Goal: Task Accomplishment & Management: Manage account settings

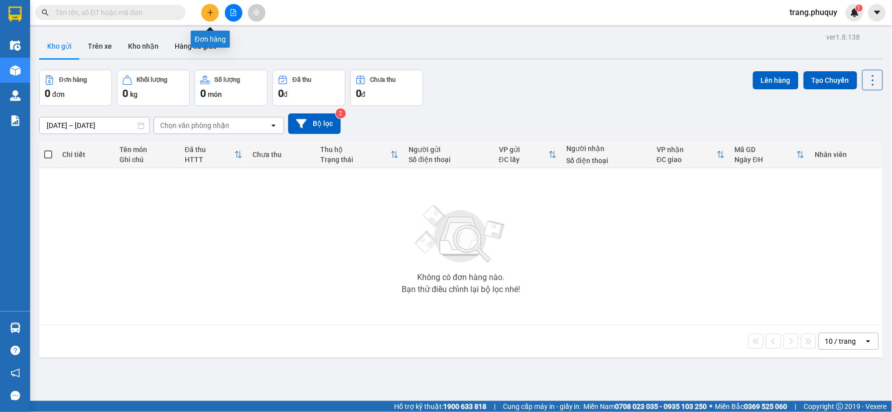
click at [211, 16] on button at bounding box center [210, 13] width 18 height 18
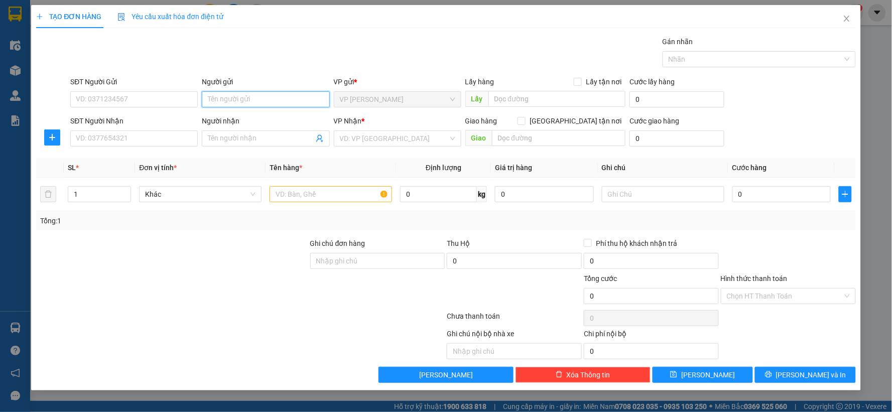
click at [218, 102] on input "Người gửi" at bounding box center [266, 99] width 128 height 16
type input "rèm vân anh"
click at [111, 146] on input "SĐT Người Nhận" at bounding box center [134, 139] width 128 height 16
type input "0582460000"
click at [417, 138] on input "search" at bounding box center [394, 138] width 108 height 15
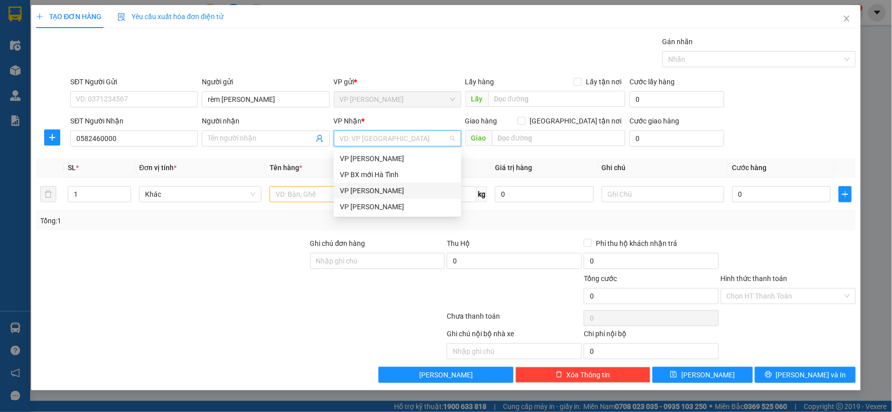
click at [360, 189] on div "VP Trần Thủ Độ" at bounding box center [397, 190] width 115 height 11
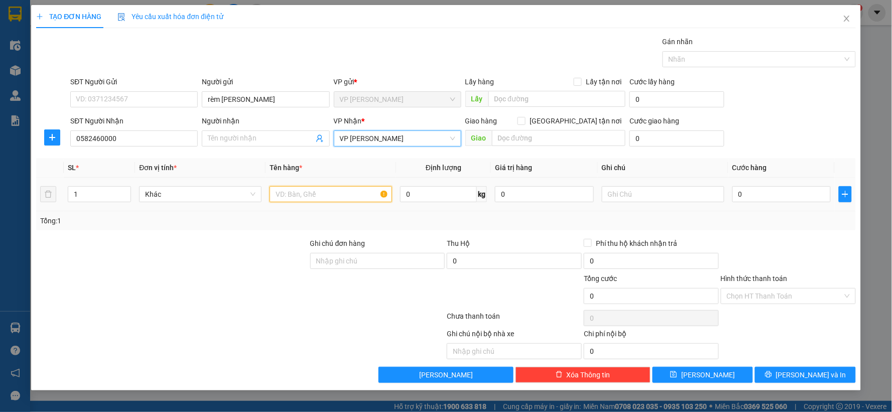
click at [338, 202] on input "text" at bounding box center [331, 194] width 123 height 16
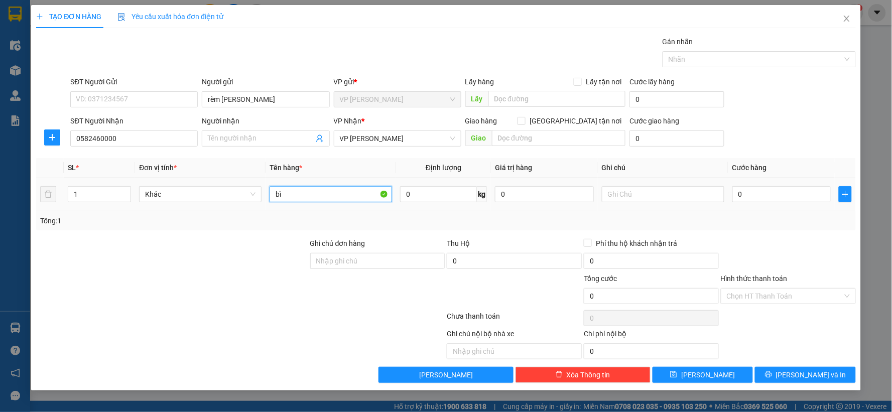
type input "b"
type input "tải"
click at [676, 195] on input "text" at bounding box center [663, 194] width 123 height 16
type input "NG nợ cước"
click at [764, 229] on div "Tổng: 1" at bounding box center [446, 220] width 820 height 19
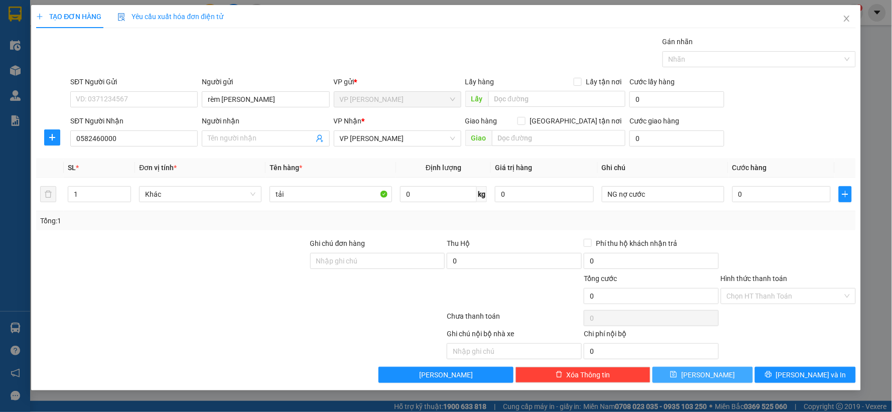
click at [722, 376] on button "Lưu" at bounding box center [703, 375] width 101 height 16
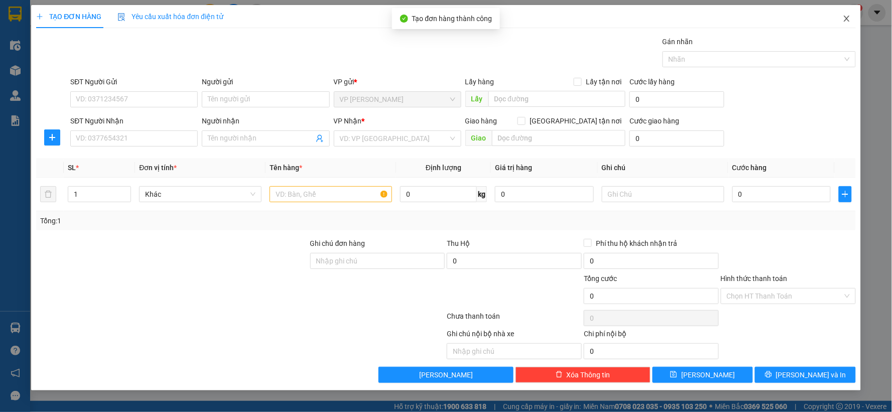
drag, startPoint x: 854, startPoint y: 19, endPoint x: 849, endPoint y: 23, distance: 6.8
click at [855, 20] on span "Close" at bounding box center [847, 19] width 28 height 28
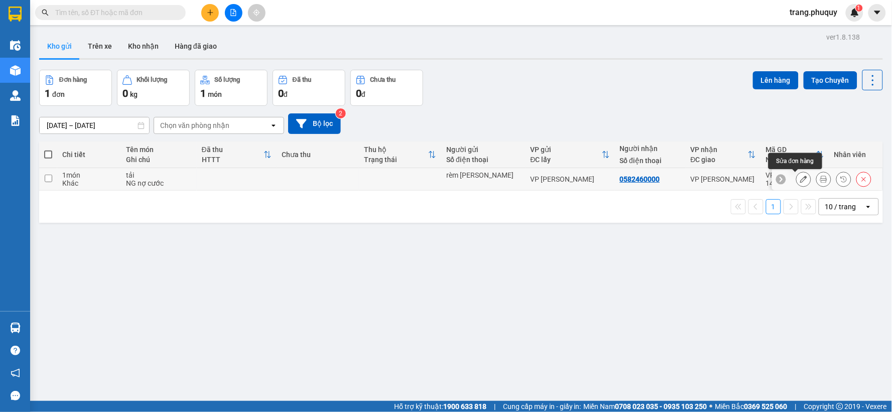
click at [800, 178] on icon at bounding box center [803, 179] width 7 height 7
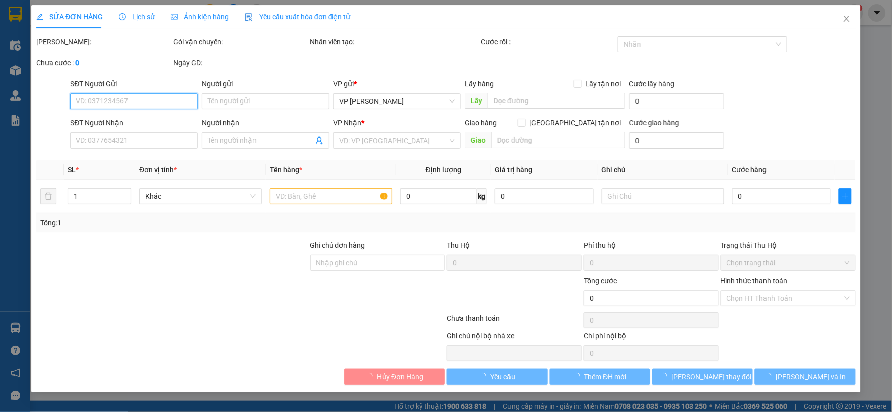
type input "rèm vân anh"
type input "0582460000"
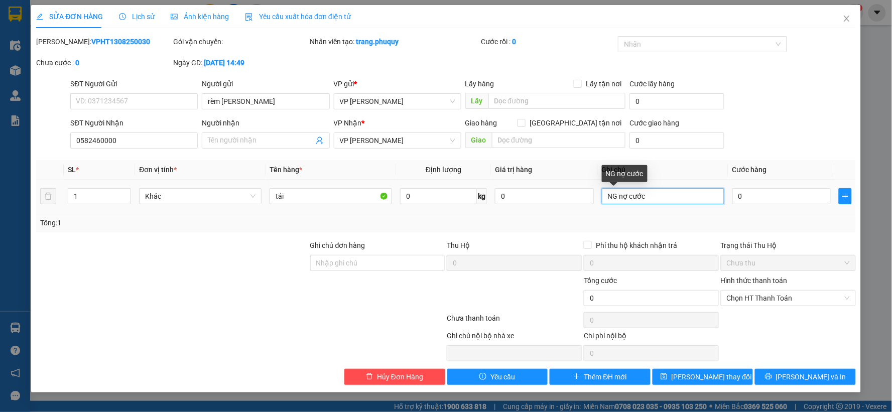
drag, startPoint x: 616, startPoint y: 198, endPoint x: 604, endPoint y: 199, distance: 11.6
click at [604, 199] on input "NG nợ cước" at bounding box center [663, 196] width 123 height 16
type input "ng gửi nợ cước"
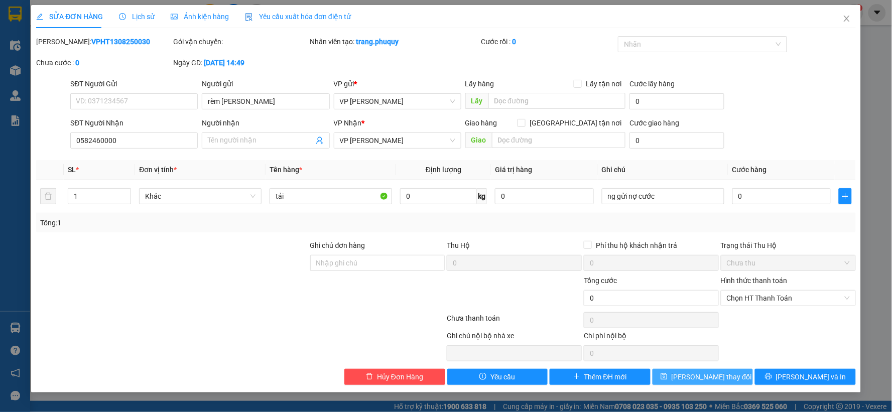
click at [714, 370] on button "Lưu thay đổi" at bounding box center [703, 377] width 101 height 16
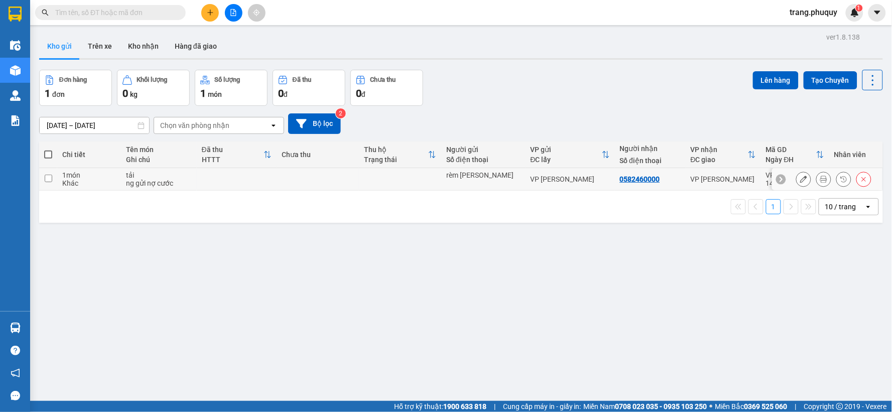
click at [796, 183] on div at bounding box center [803, 179] width 15 height 15
click at [800, 181] on icon at bounding box center [803, 179] width 7 height 7
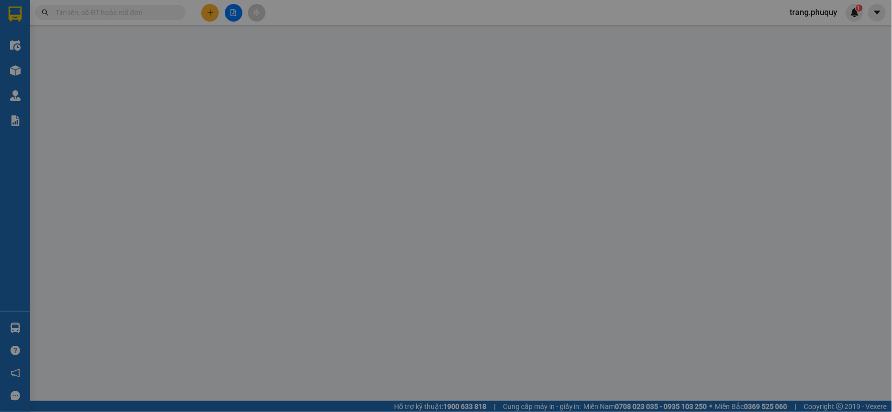
type input "rèm vân anh"
type input "0582460000"
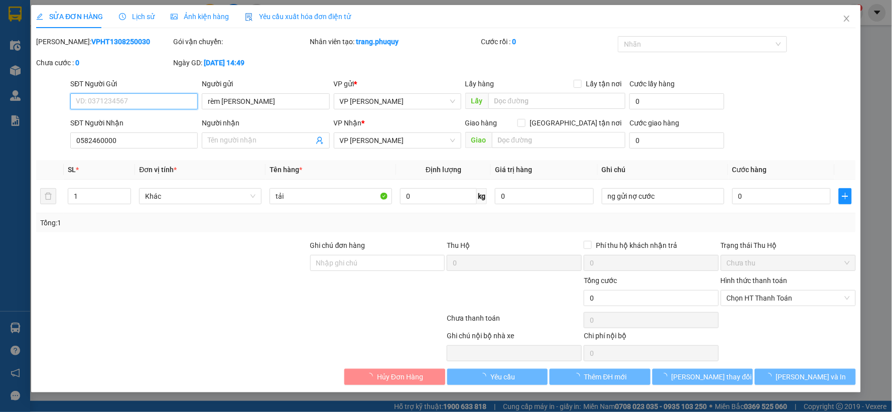
click at [777, 257] on span "Chưa thu" at bounding box center [788, 263] width 123 height 15
click at [779, 300] on span "Chọn HT Thanh Toán" at bounding box center [788, 298] width 123 height 15
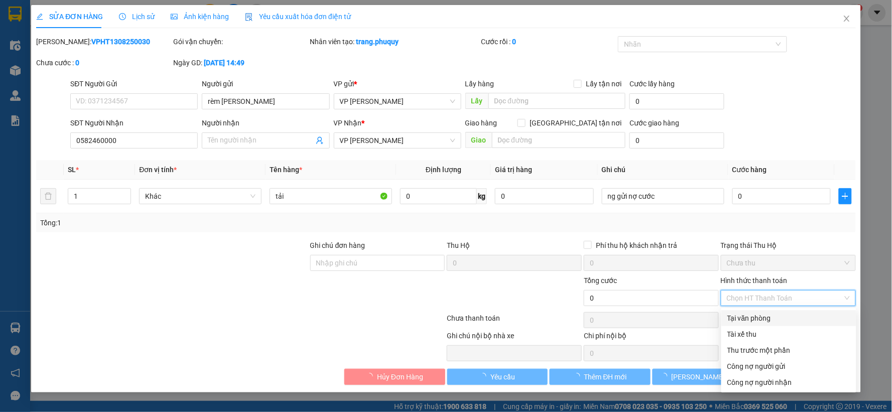
click at [757, 319] on div "Tại văn phòng" at bounding box center [789, 318] width 123 height 11
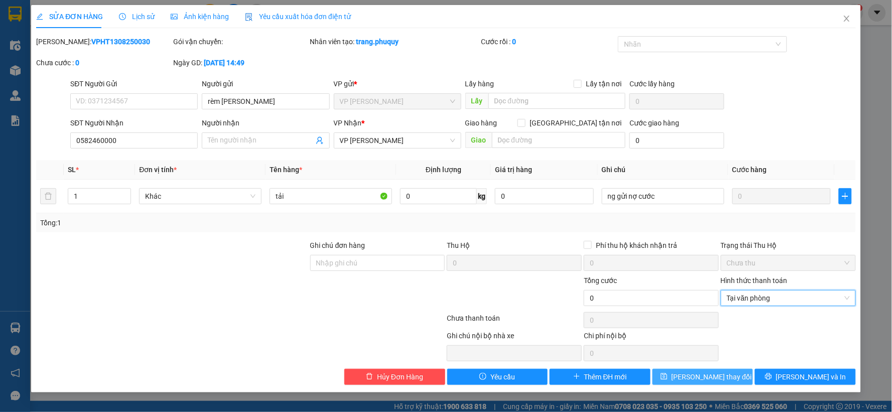
click at [724, 383] on span "Lưu thay đổi" at bounding box center [712, 377] width 80 height 11
click at [724, 375] on span "Lưu thay đổi" at bounding box center [712, 377] width 80 height 11
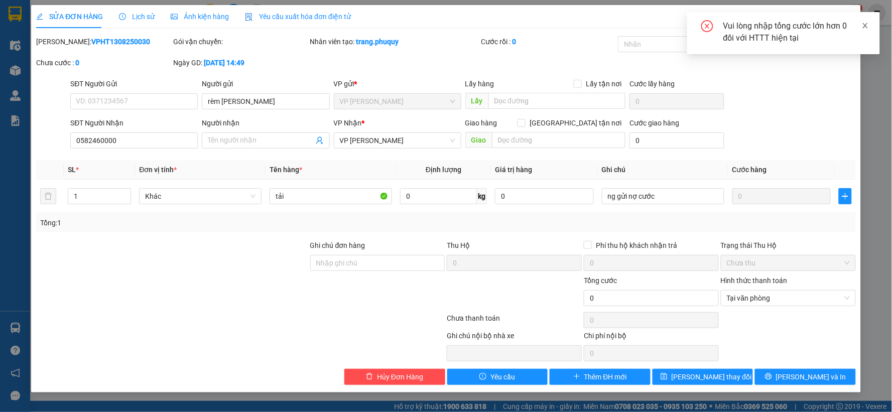
click at [866, 31] on link at bounding box center [865, 25] width 7 height 11
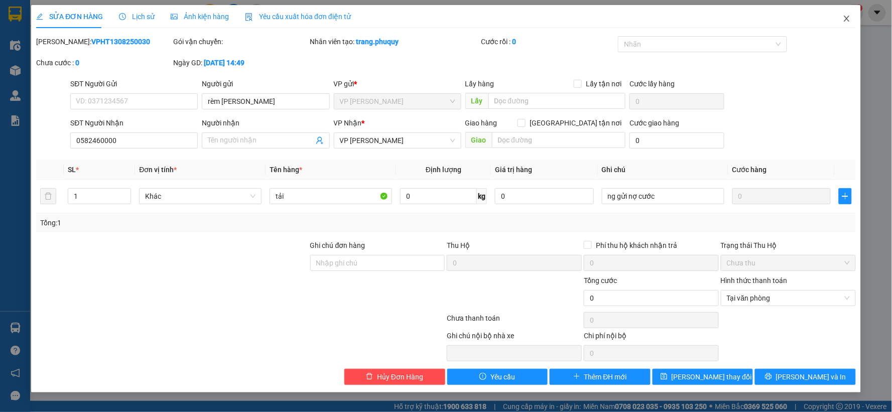
click at [848, 15] on span "Close" at bounding box center [847, 19] width 28 height 28
